Goal: Find specific page/section: Find specific page/section

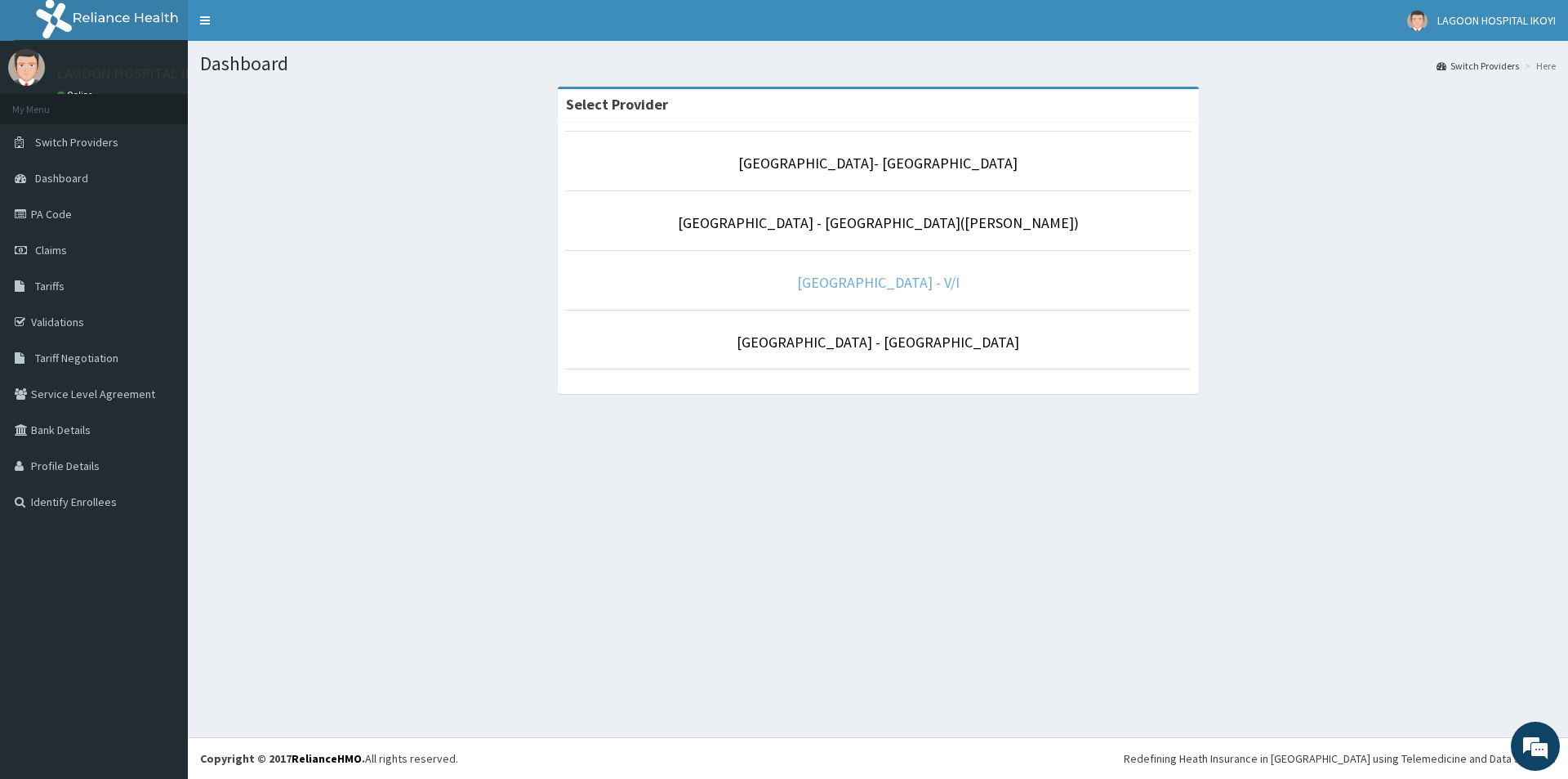
click at [892, 285] on link "[GEOGRAPHIC_DATA] - V/I" at bounding box center [878, 282] width 162 height 18
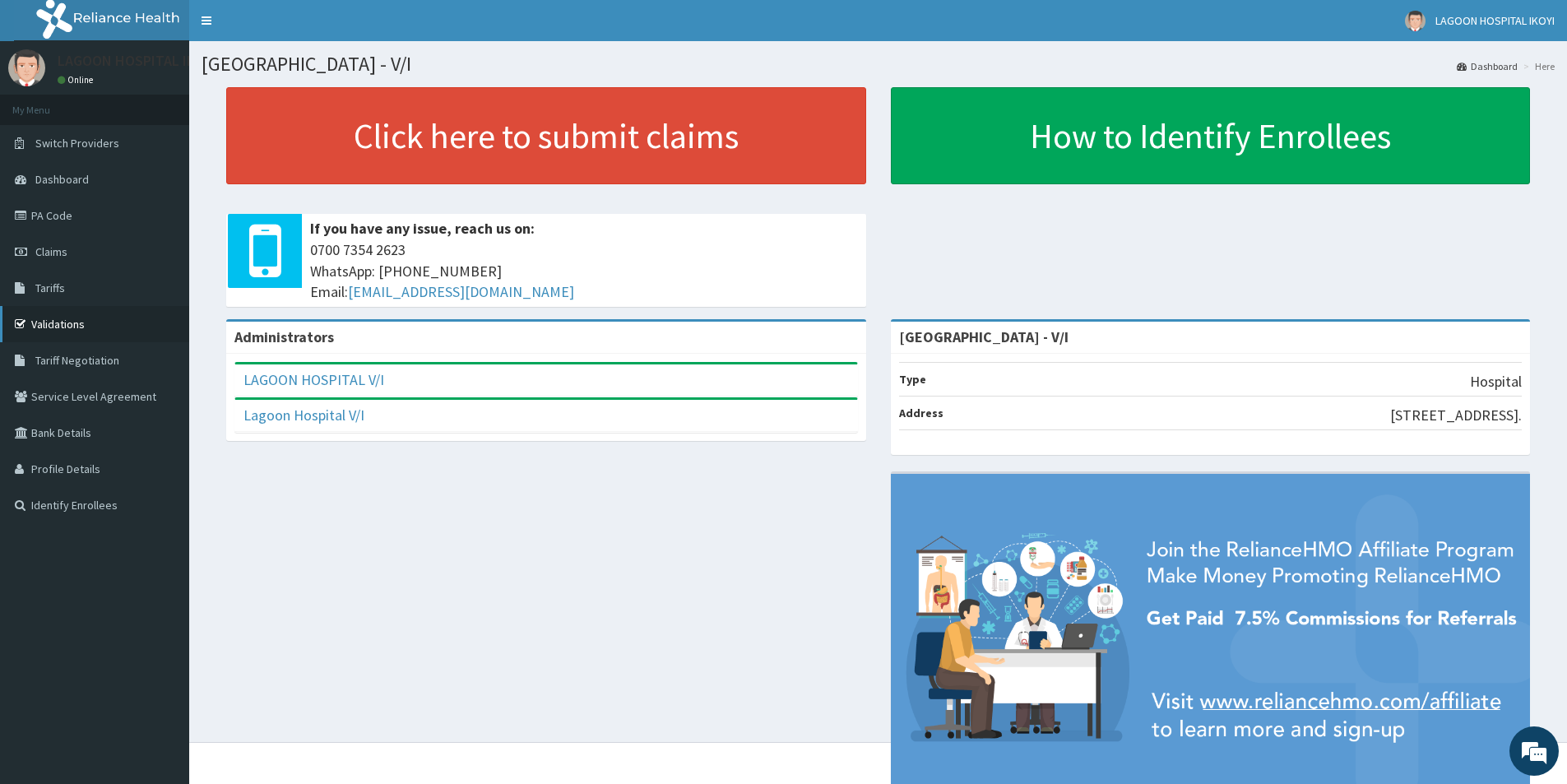
click at [92, 328] on link "Validations" at bounding box center [94, 324] width 189 height 36
